Goal: Information Seeking & Learning: Learn about a topic

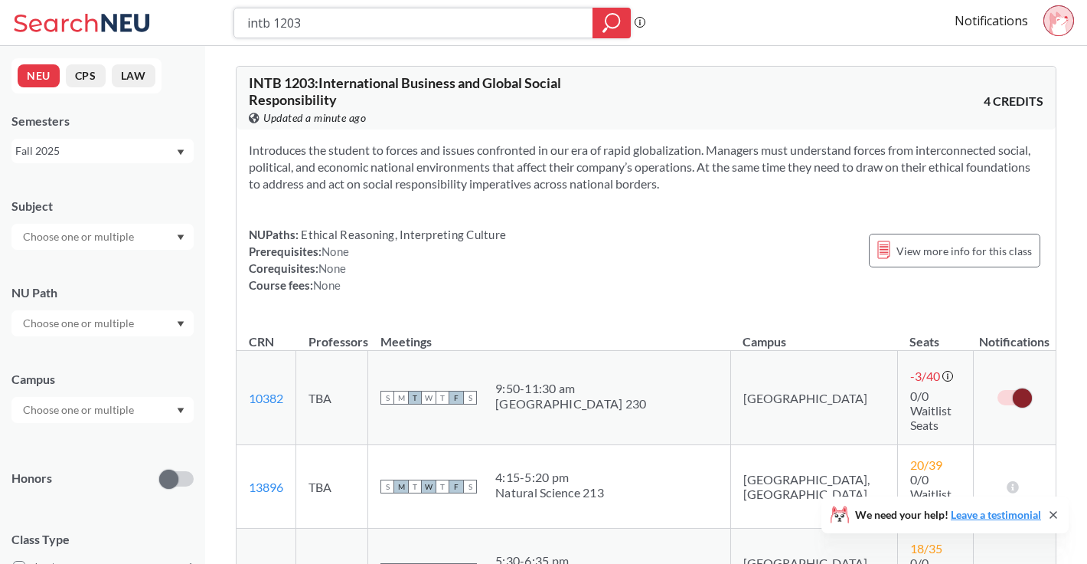
drag, startPoint x: 342, startPoint y: 17, endPoint x: 159, endPoint y: 17, distance: 183.0
click at [159, 17] on div "intb 1203 Phrase search guarantees the exact search appears in the results. Ex.…" at bounding box center [543, 23] width 1087 height 46
type input "busn 1102"
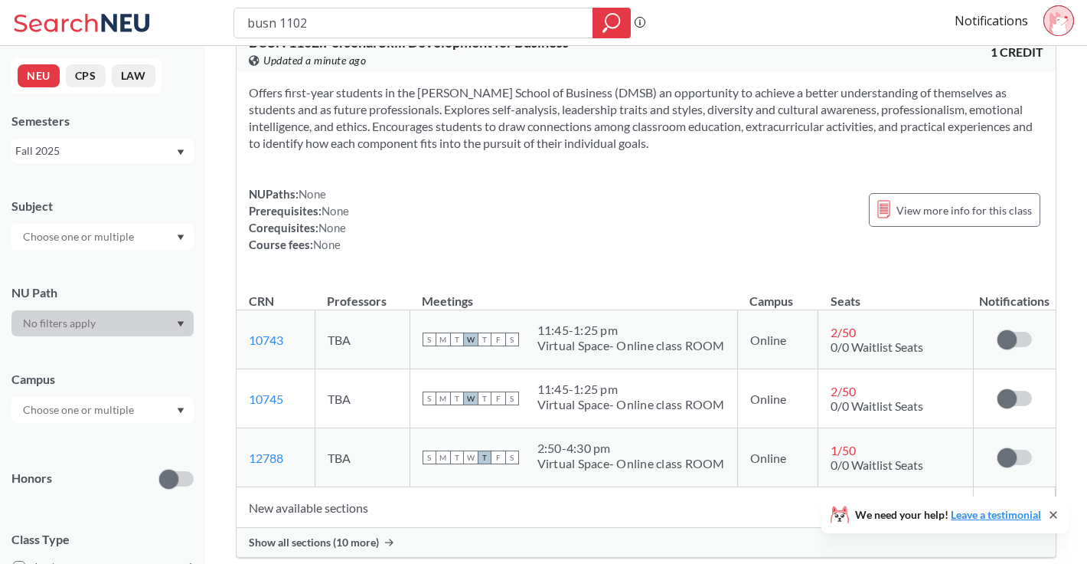
scroll to position [54, 0]
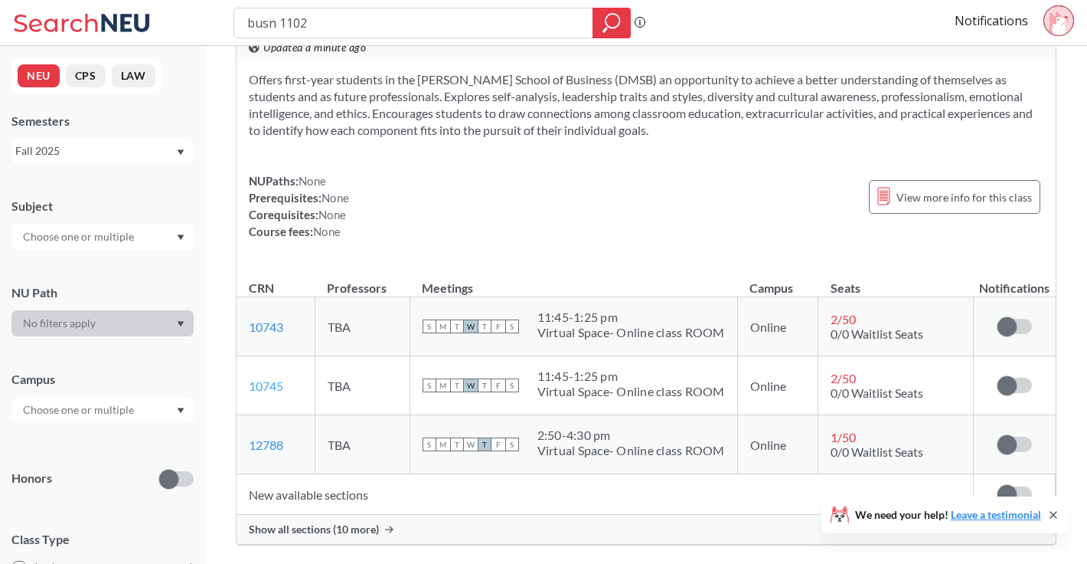
click at [263, 385] on link "10745" at bounding box center [266, 385] width 34 height 15
click at [326, 8] on div "busn 1102" at bounding box center [432, 23] width 397 height 31
click at [326, 21] on input "busn 1102" at bounding box center [414, 23] width 336 height 26
type input "busn 1101"
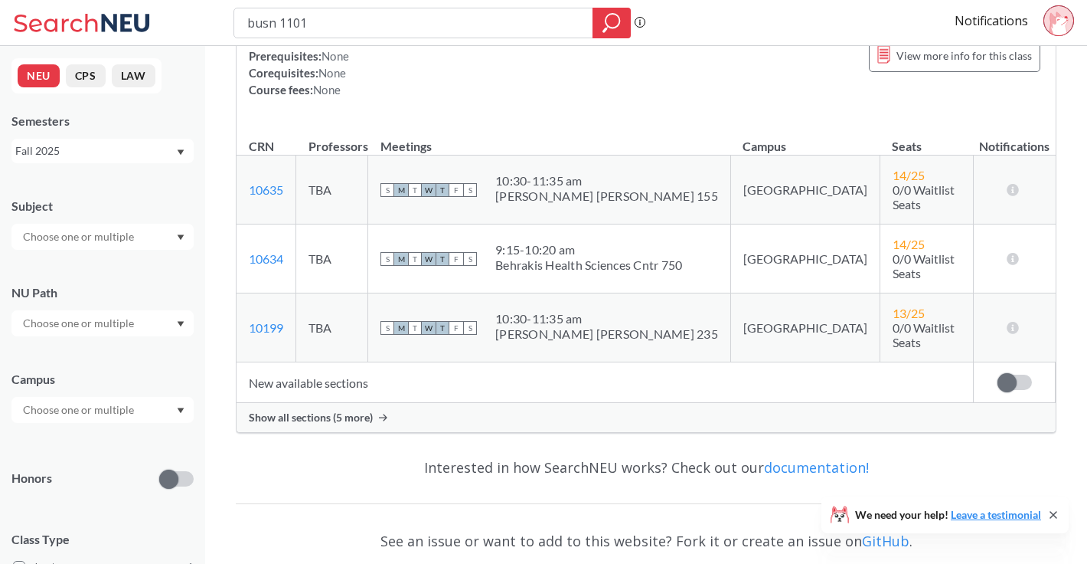
scroll to position [224, 0]
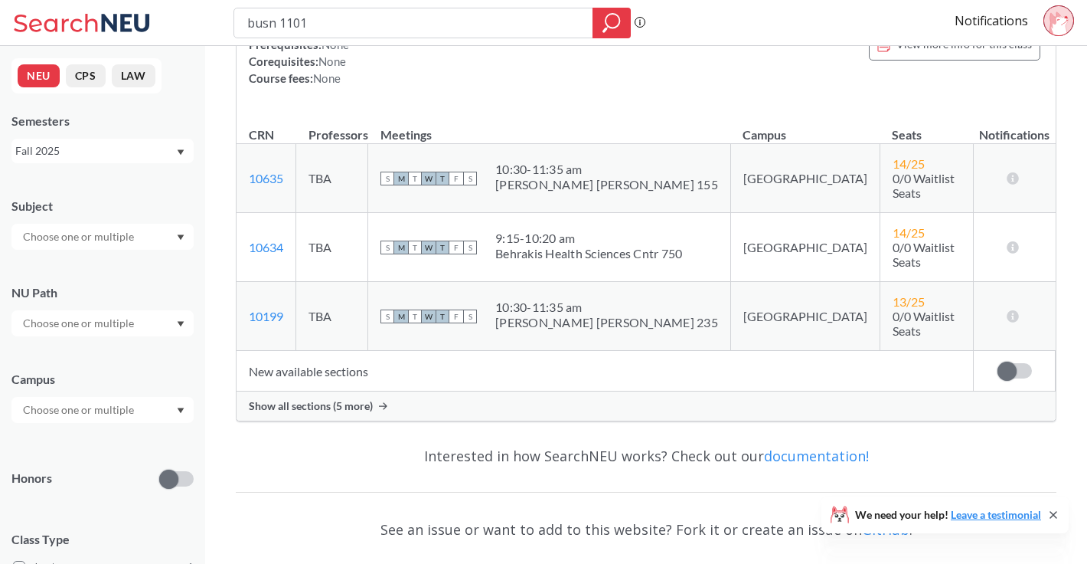
click at [315, 391] on div "Show all sections (5 more)" at bounding box center [646, 405] width 819 height 29
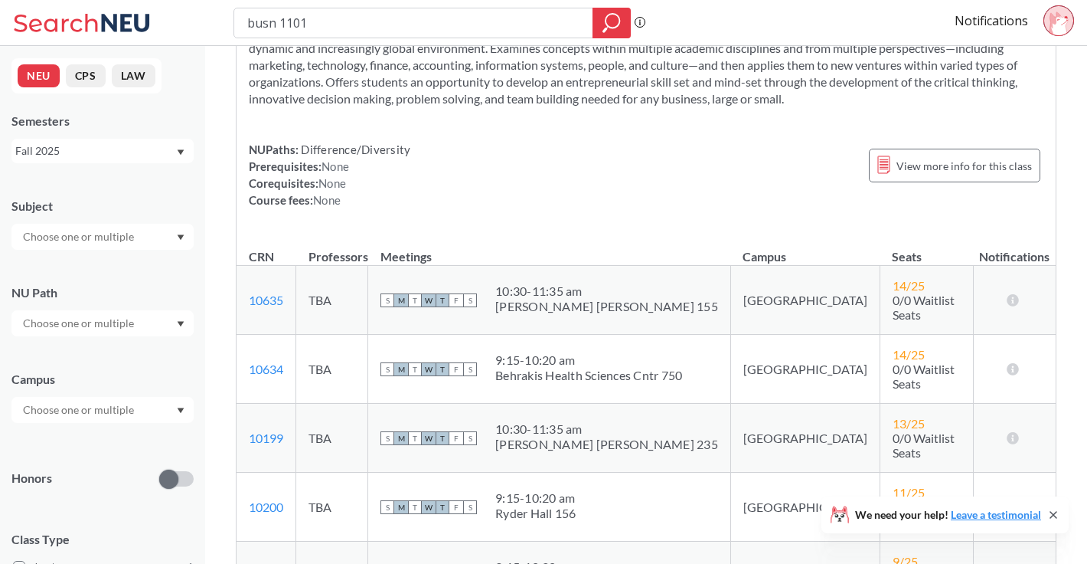
scroll to position [0, 0]
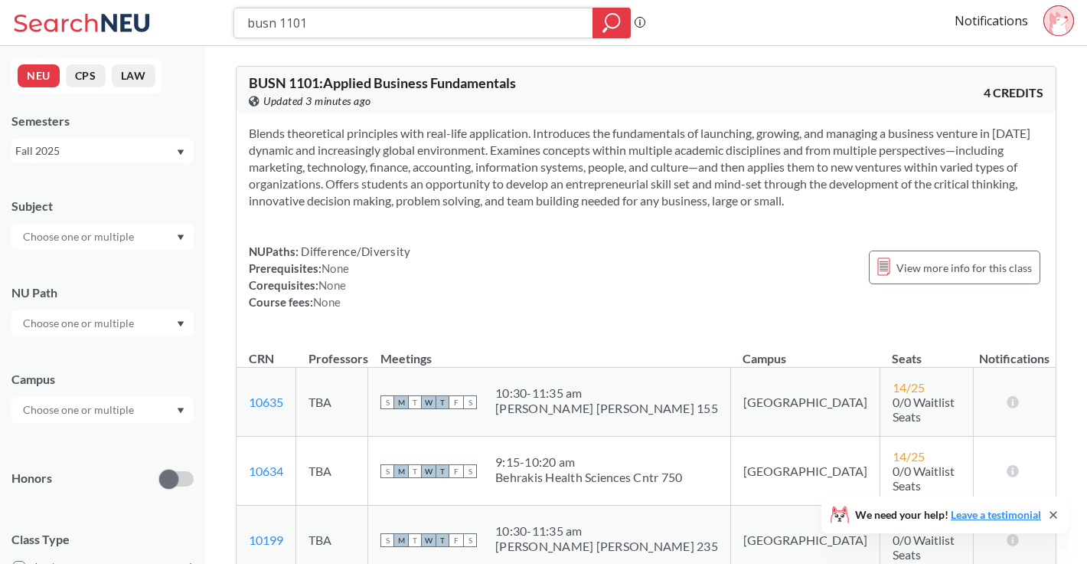
click at [355, 20] on input "busn 1101" at bounding box center [414, 23] width 336 height 26
drag, startPoint x: 355, startPoint y: 20, endPoint x: 183, endPoint y: 25, distance: 171.6
click at [183, 25] on div "busn 1101 Phrase search guarantees the exact search appears in the results. Ex.…" at bounding box center [543, 23] width 1087 height 46
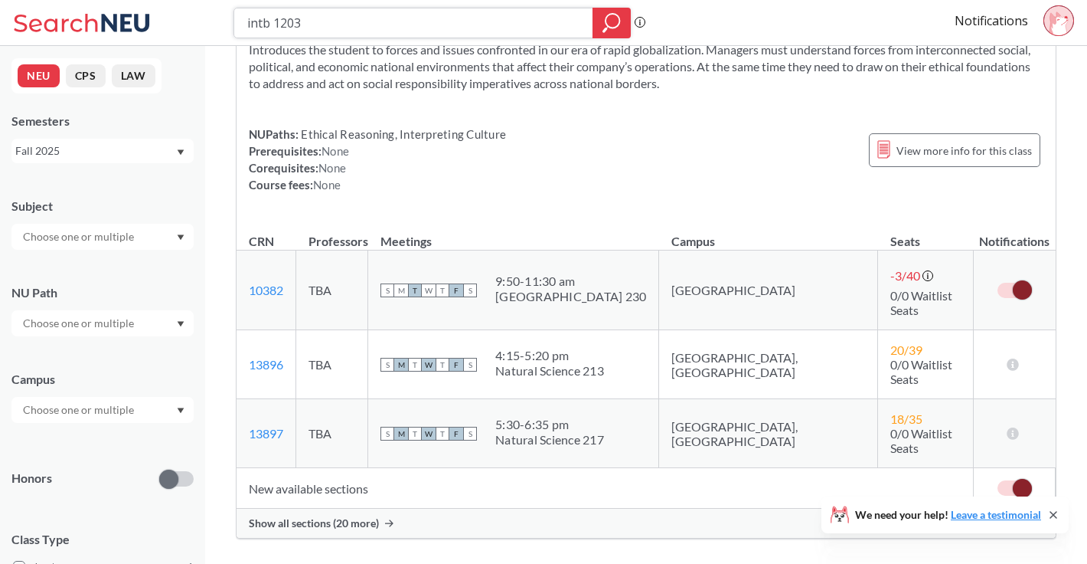
scroll to position [114, 0]
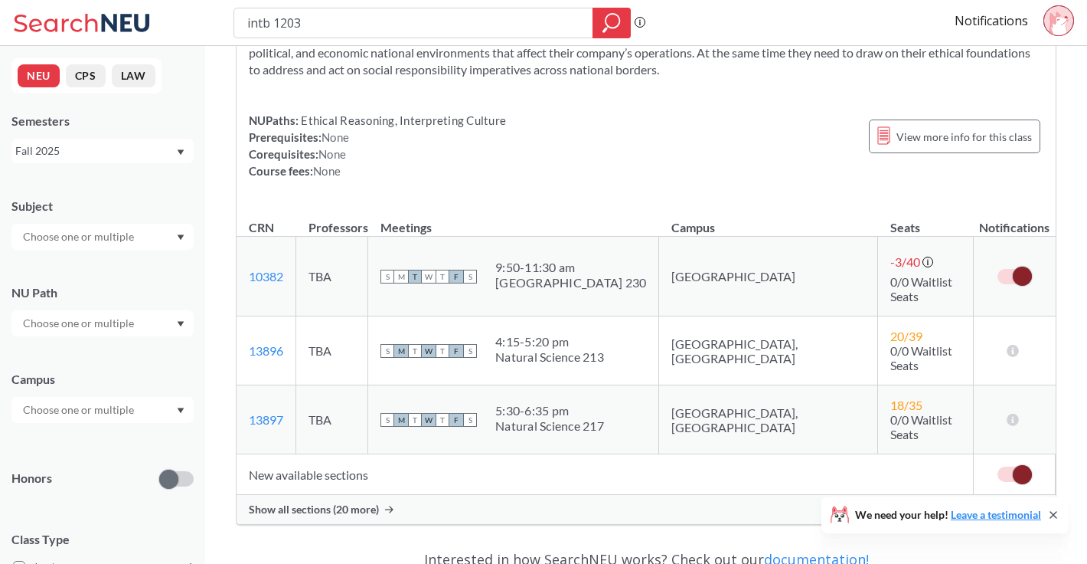
click at [315, 502] on span "Show all sections (20 more)" at bounding box center [314, 509] width 130 height 14
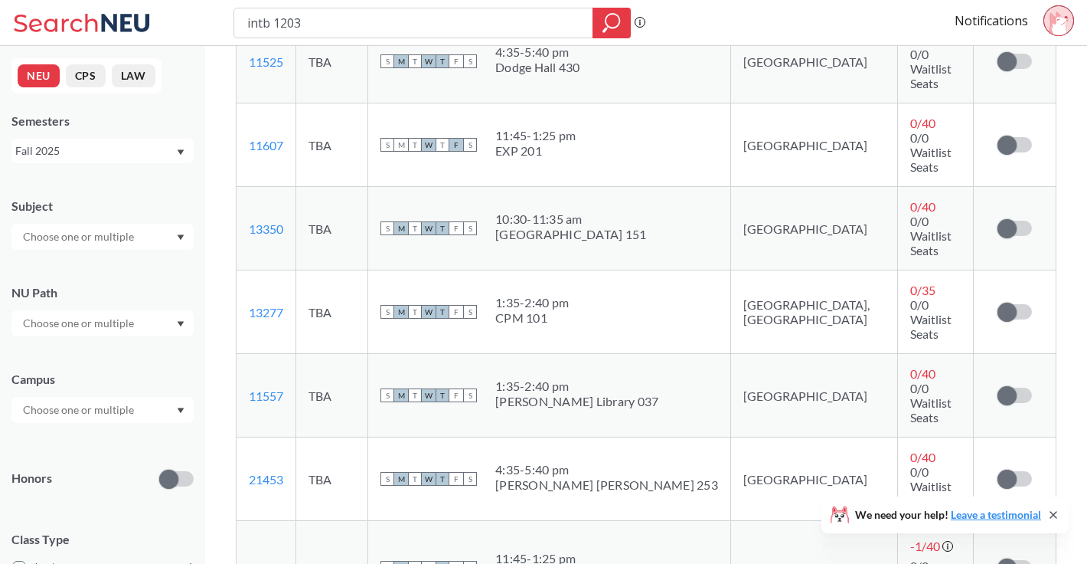
scroll to position [1010, 0]
click at [315, 24] on input "intb 1203" at bounding box center [414, 23] width 336 height 26
drag, startPoint x: 315, startPoint y: 24, endPoint x: 145, endPoint y: 14, distance: 169.5
click at [145, 14] on div "intb 1203 Phrase search guarantees the exact search appears in the results. Ex.…" at bounding box center [543, 23] width 1087 height 46
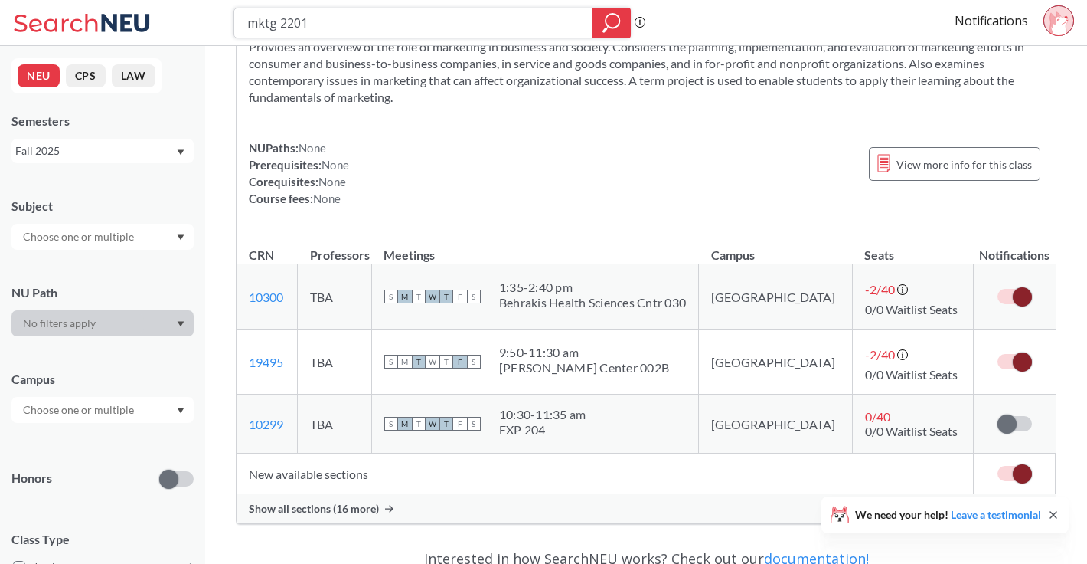
scroll to position [155, 0]
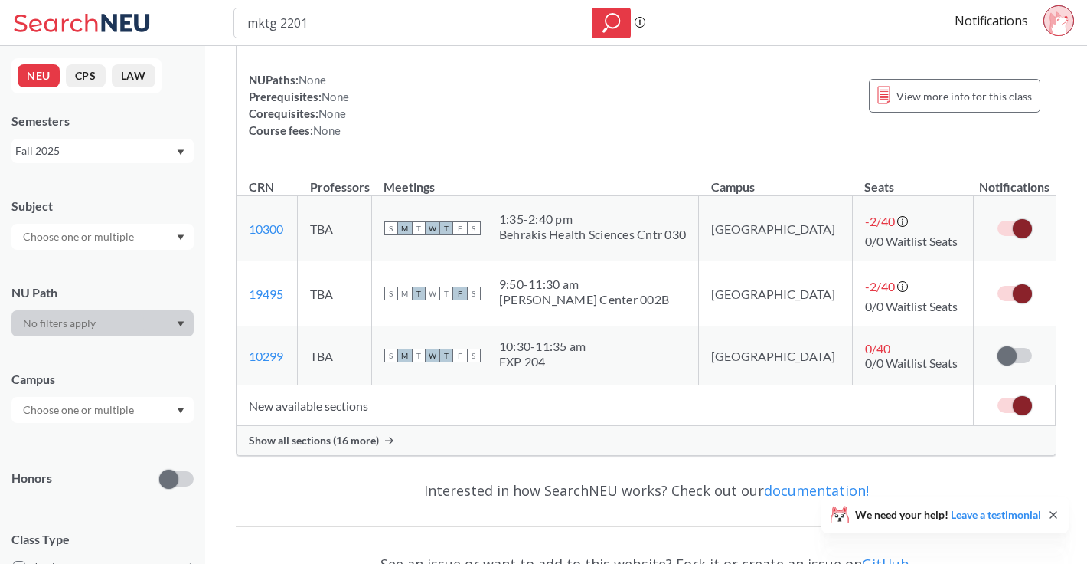
click at [333, 434] on span "Show all sections (16 more)" at bounding box center [314, 440] width 130 height 14
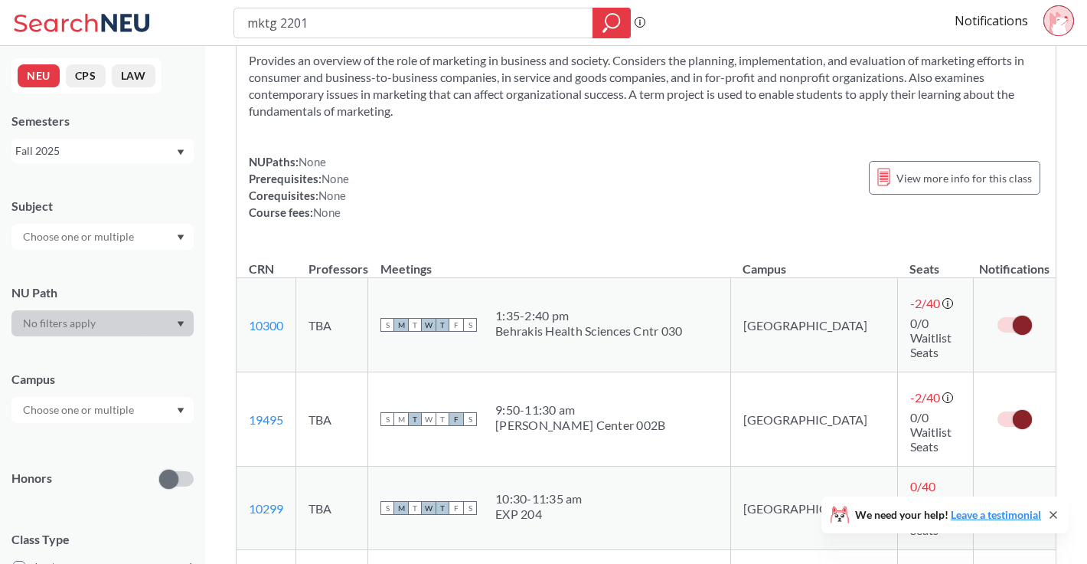
scroll to position [0, 0]
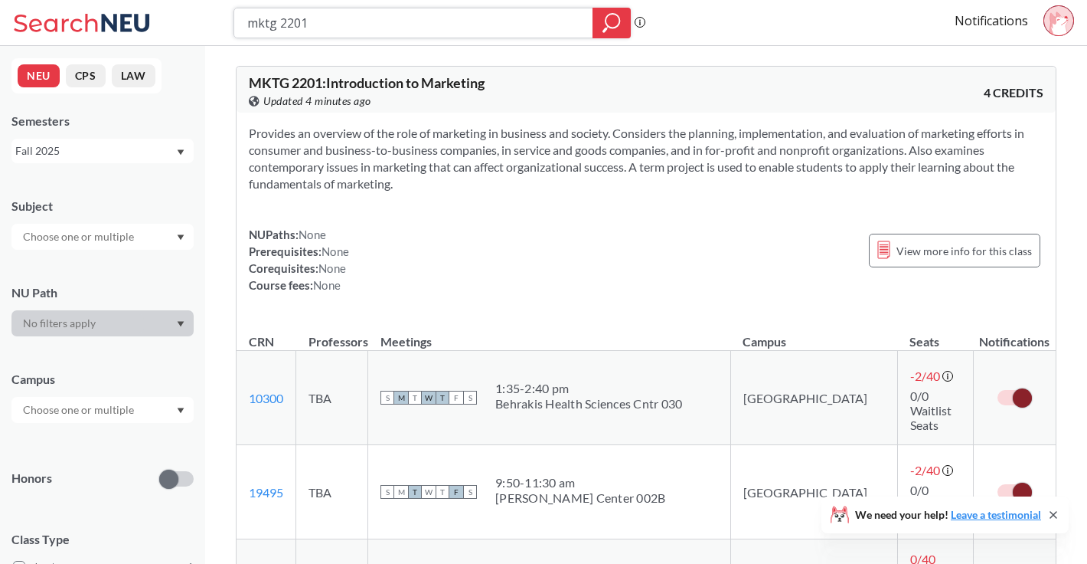
click at [342, 18] on input "mktg 2201" at bounding box center [414, 23] width 336 height 26
drag, startPoint x: 332, startPoint y: 23, endPoint x: 133, endPoint y: 26, distance: 199.1
click at [133, 26] on div "mktg 2201 Phrase search guarantees the exact search appears in the results. Ex.…" at bounding box center [543, 23] width 1087 height 46
type input "acct 1201"
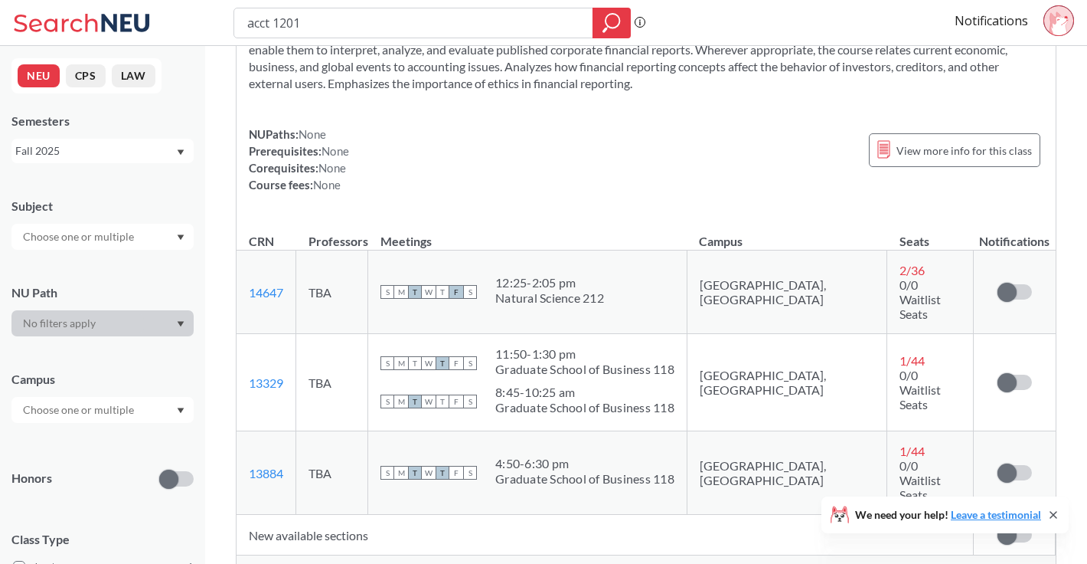
scroll to position [196, 0]
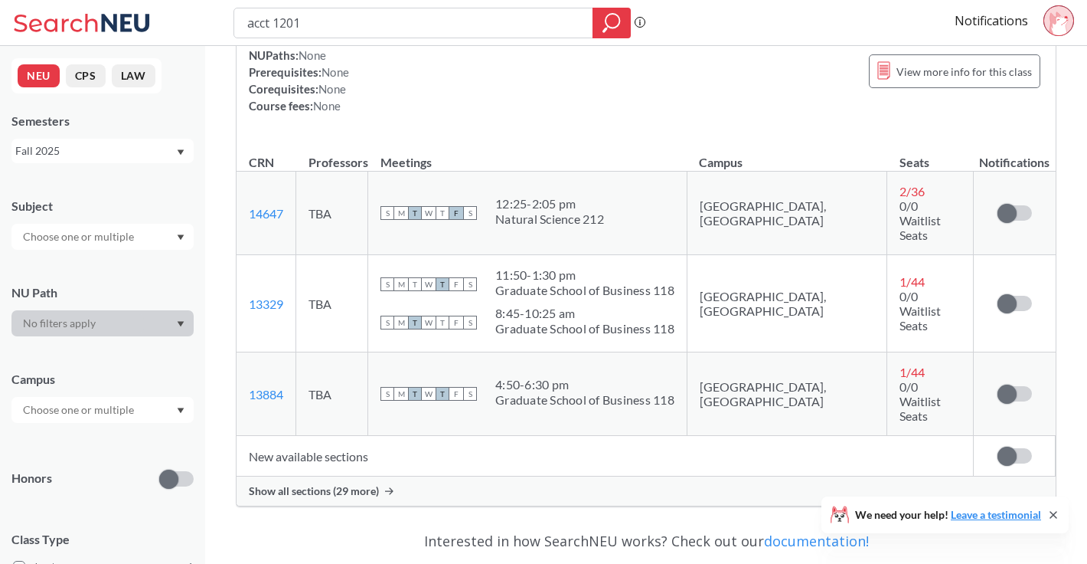
click at [335, 484] on span "Show all sections (29 more)" at bounding box center [314, 491] width 130 height 14
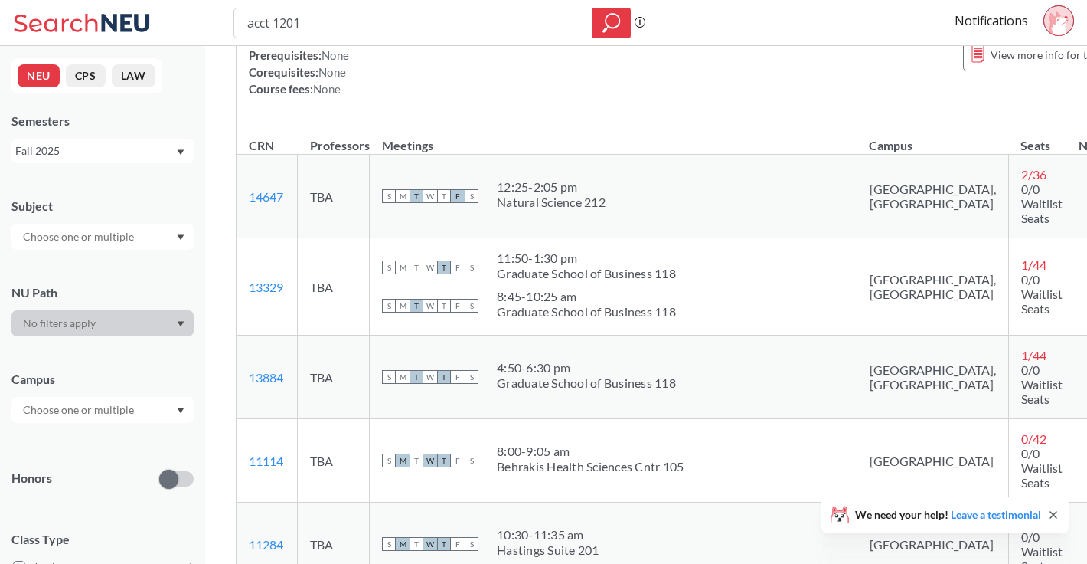
scroll to position [1410, 0]
